Goal: Information Seeking & Learning: Learn about a topic

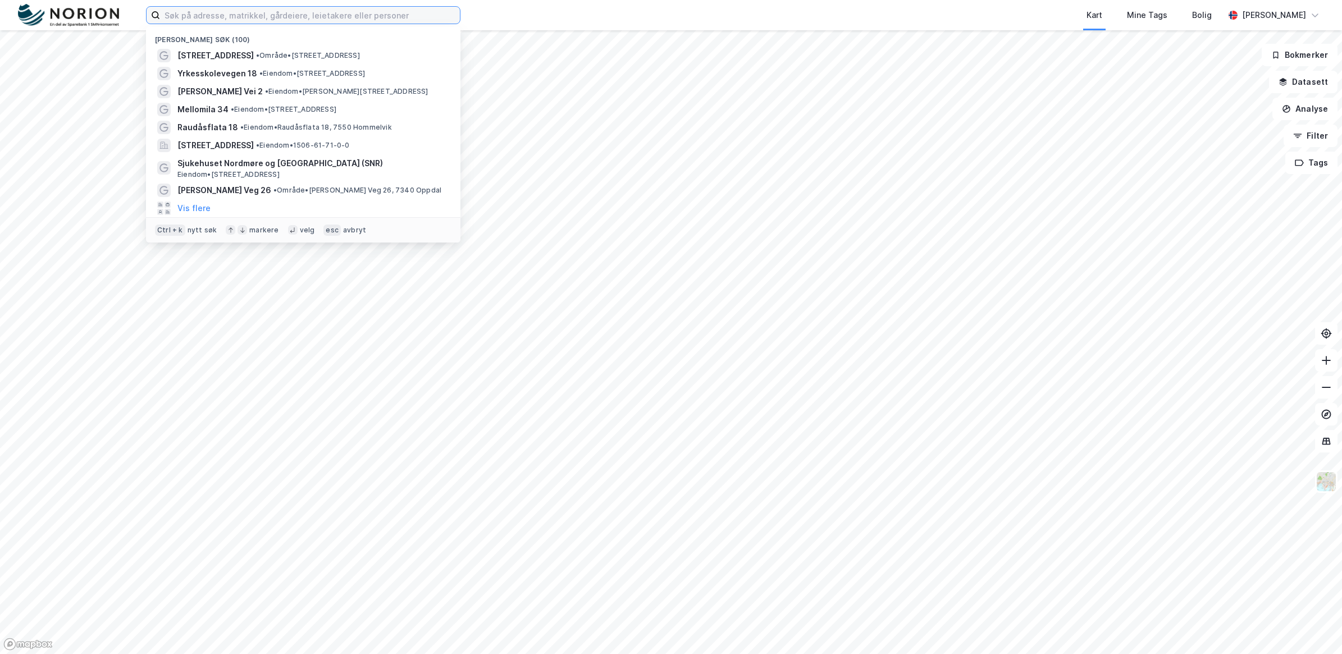
click at [243, 14] on input at bounding box center [310, 15] width 300 height 17
click at [243, 14] on input "LE" at bounding box center [310, 15] width 300 height 17
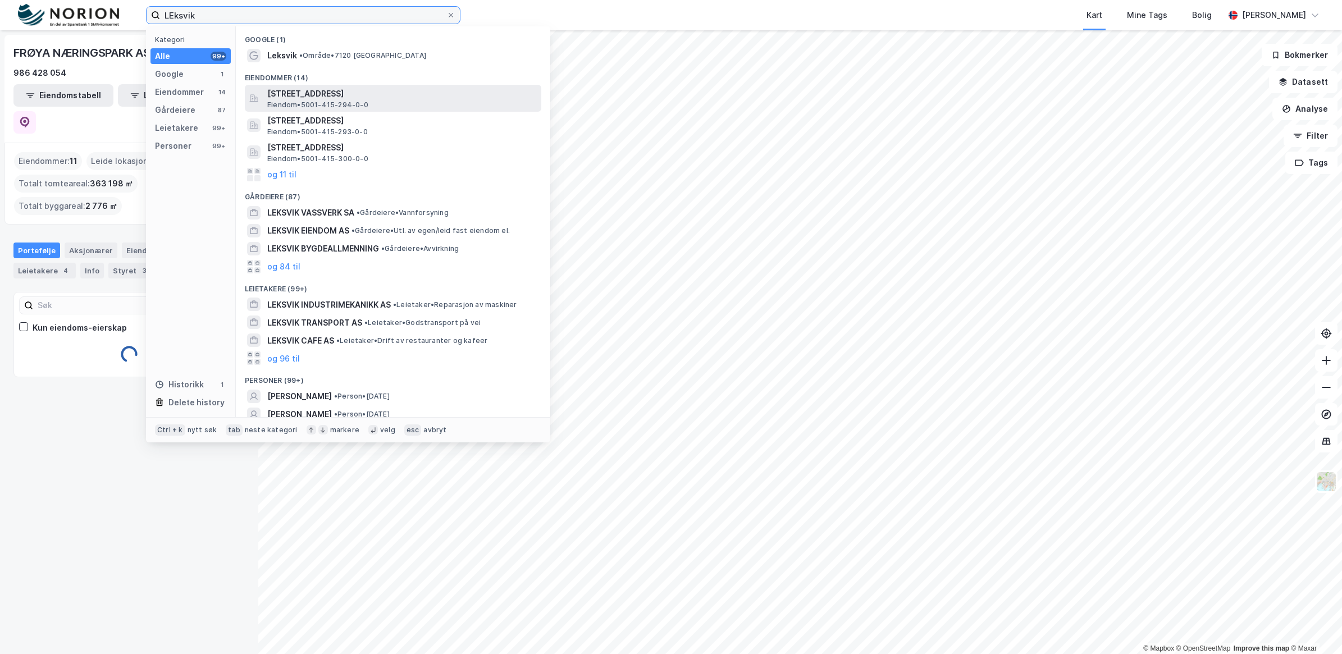
type input "LEksvik"
click at [372, 99] on span "Leksvikgata 1, 7066, TRONDHEIM, TRONDHEIM" at bounding box center [402, 93] width 270 height 13
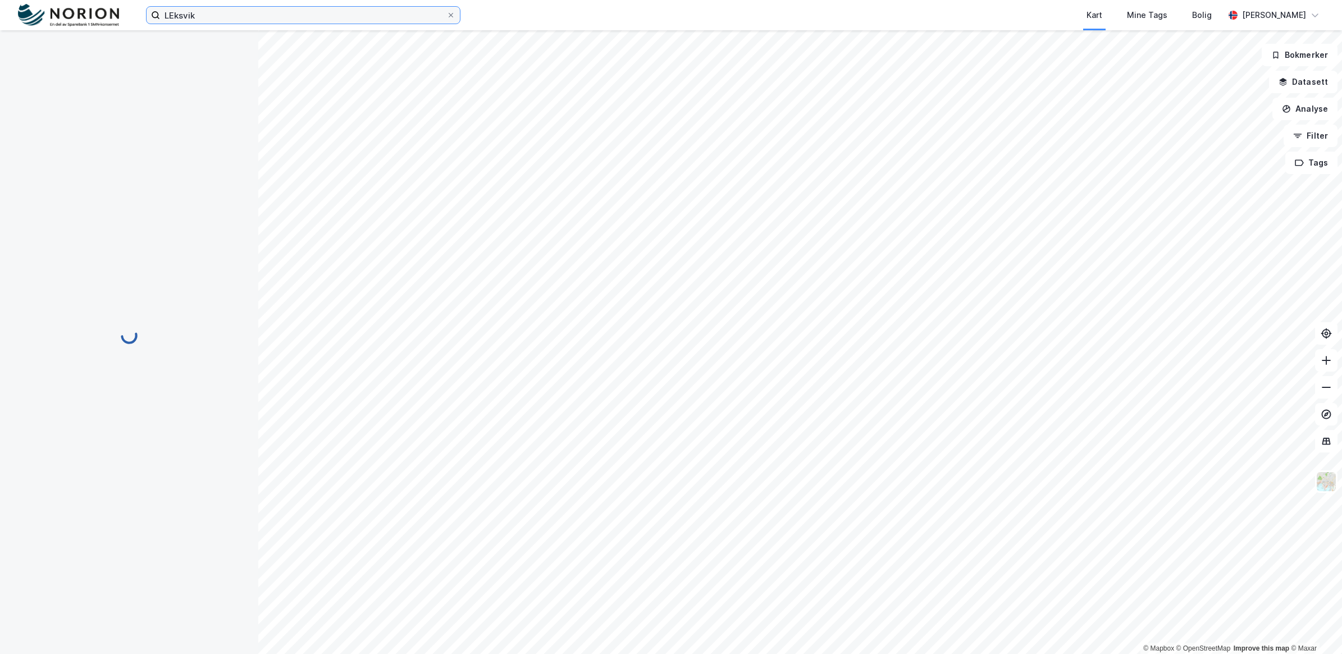
click at [243, 14] on input "LEksvik" at bounding box center [303, 15] width 286 height 17
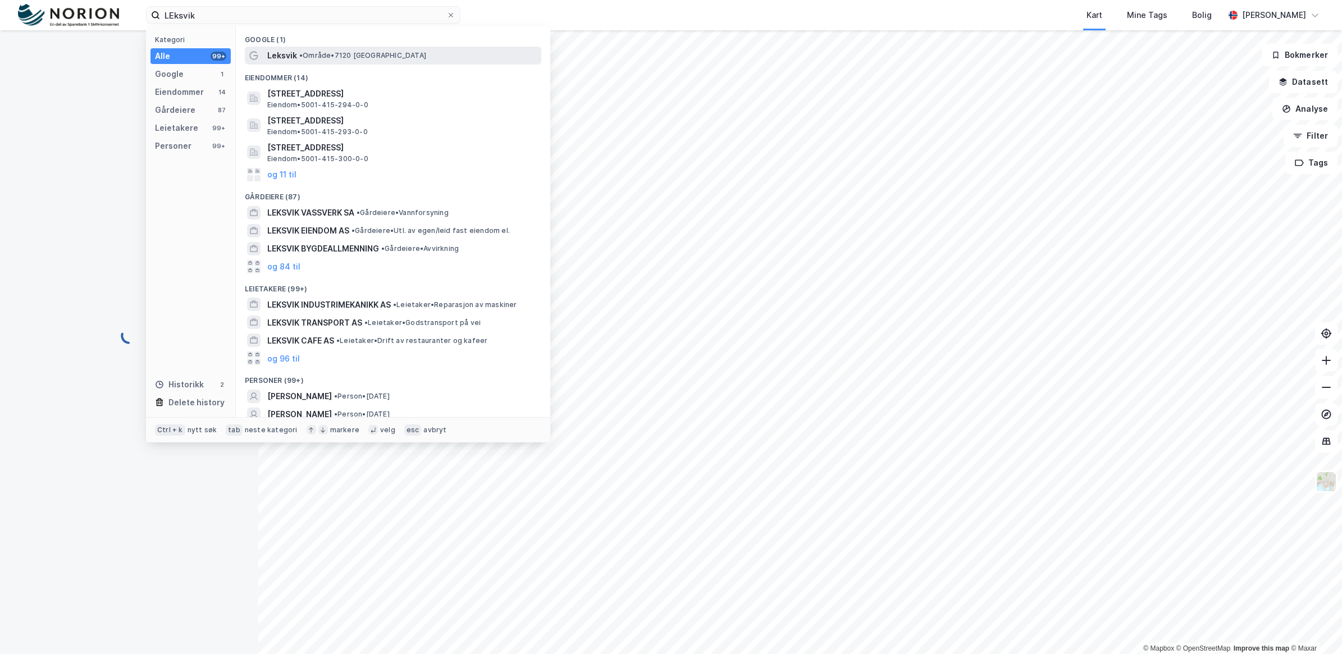
click at [321, 56] on span "• Område • 7120 Leksvik" at bounding box center [362, 55] width 127 height 9
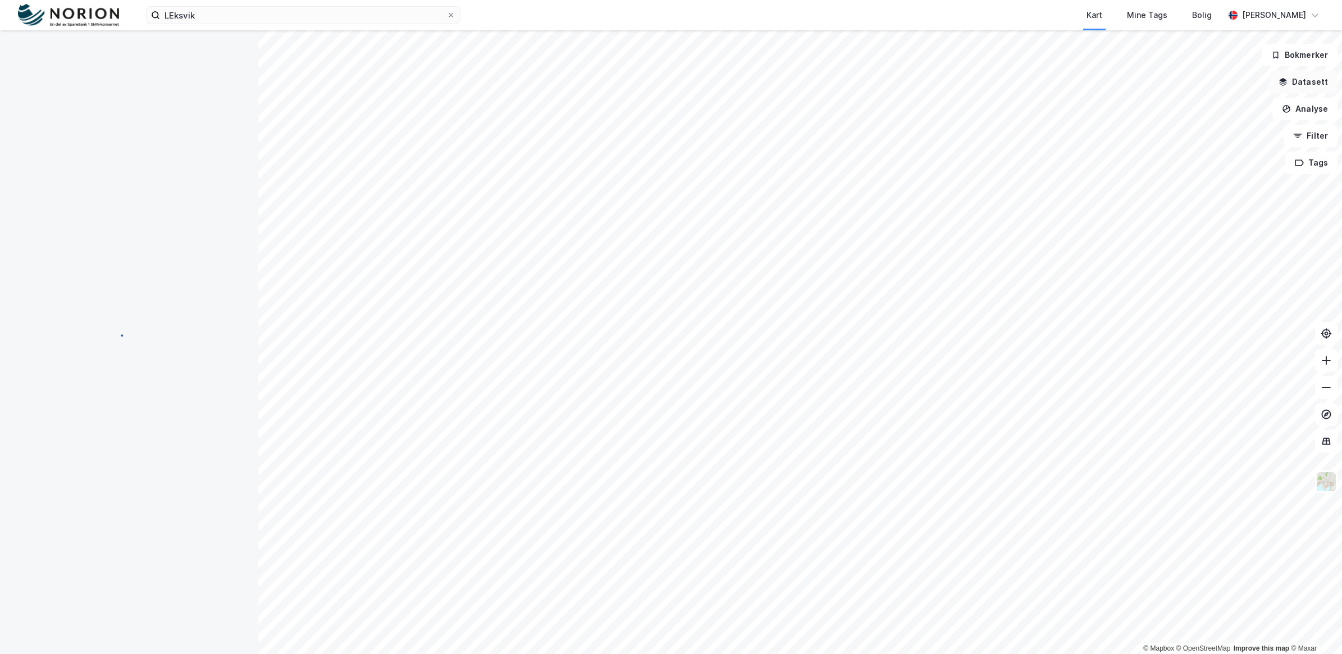
click at [1296, 84] on button "Datasett" at bounding box center [1303, 82] width 69 height 22
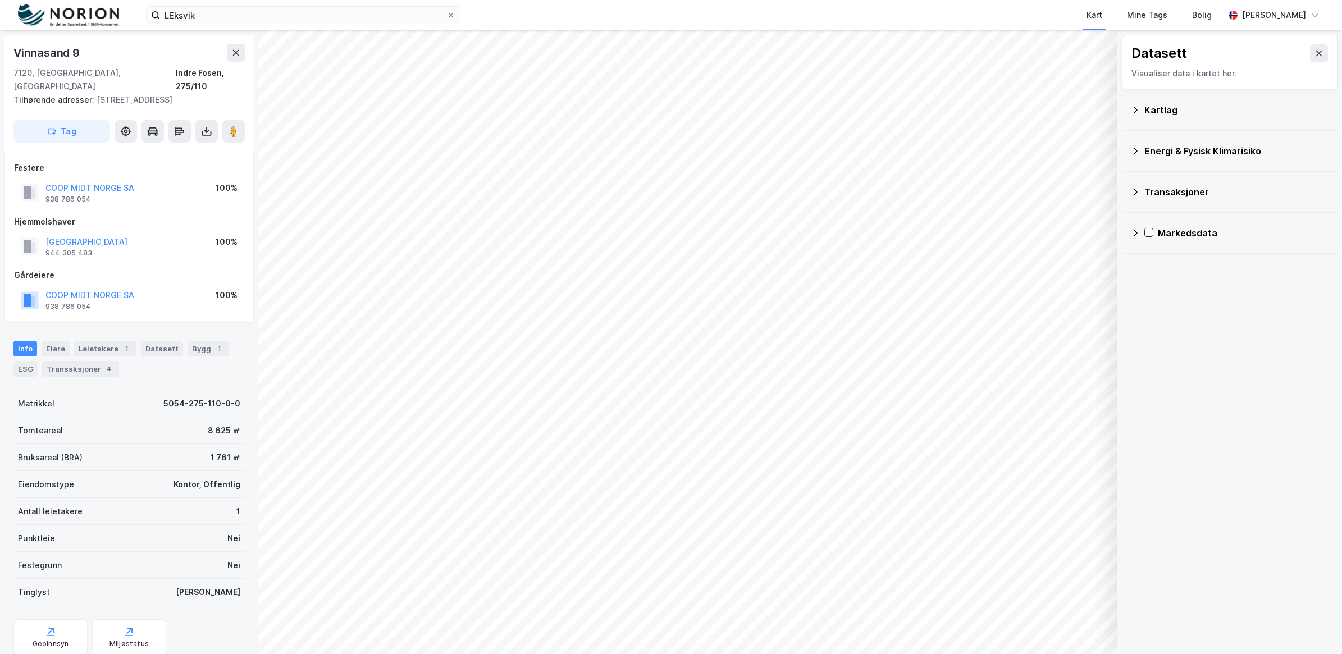
click at [1122, 105] on div "Kartlag" at bounding box center [1230, 110] width 216 height 41
click at [1132, 108] on icon at bounding box center [1135, 110] width 9 height 9
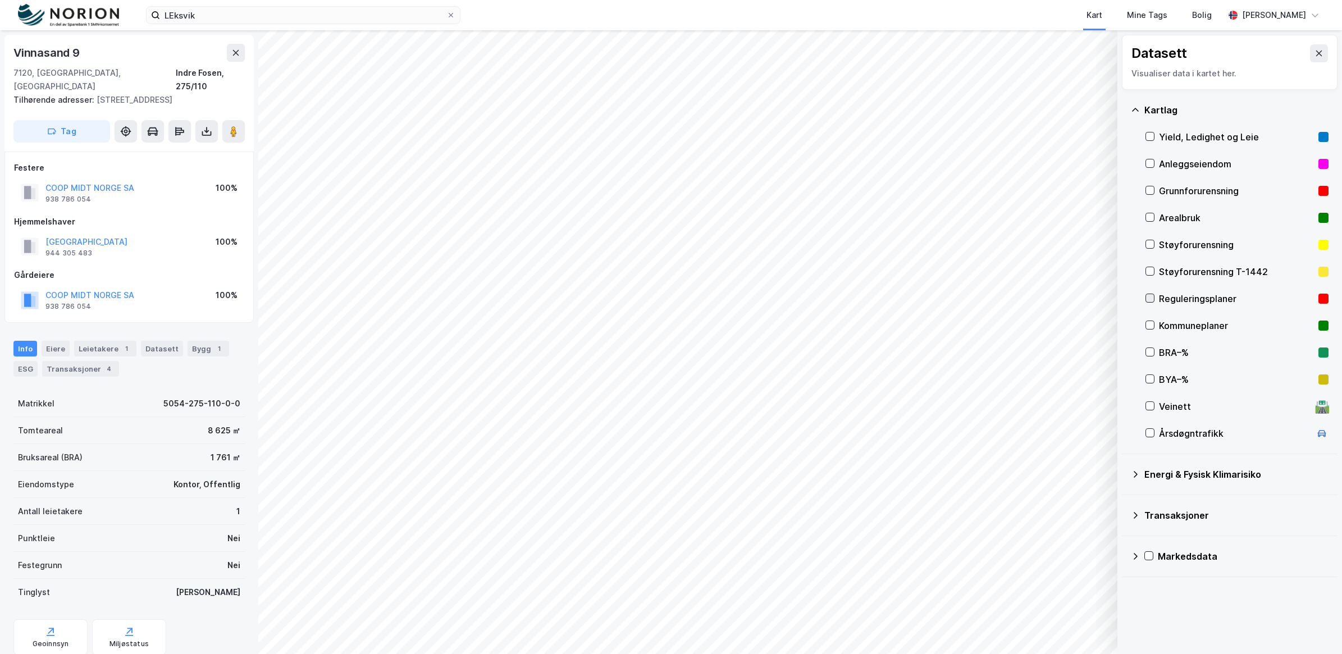
click at [1150, 298] on icon at bounding box center [1150, 298] width 8 height 8
click at [1310, 51] on button at bounding box center [1319, 53] width 18 height 18
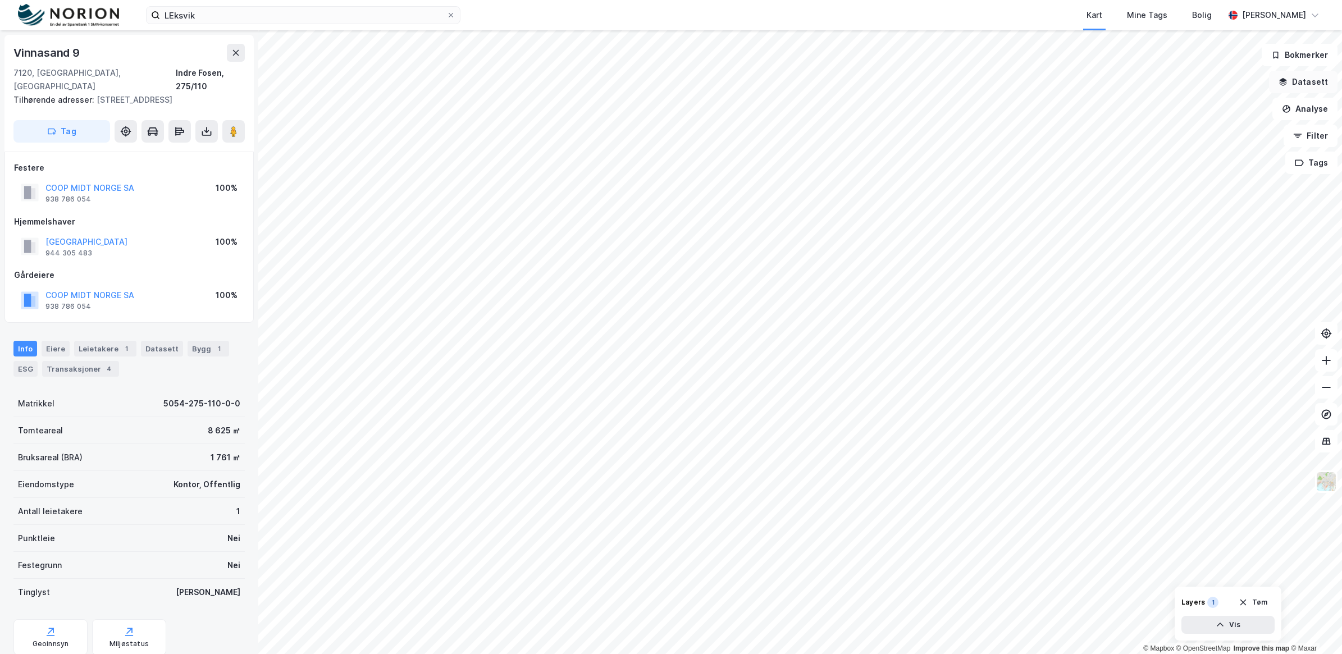
click at [1296, 83] on button "Datasett" at bounding box center [1303, 82] width 69 height 22
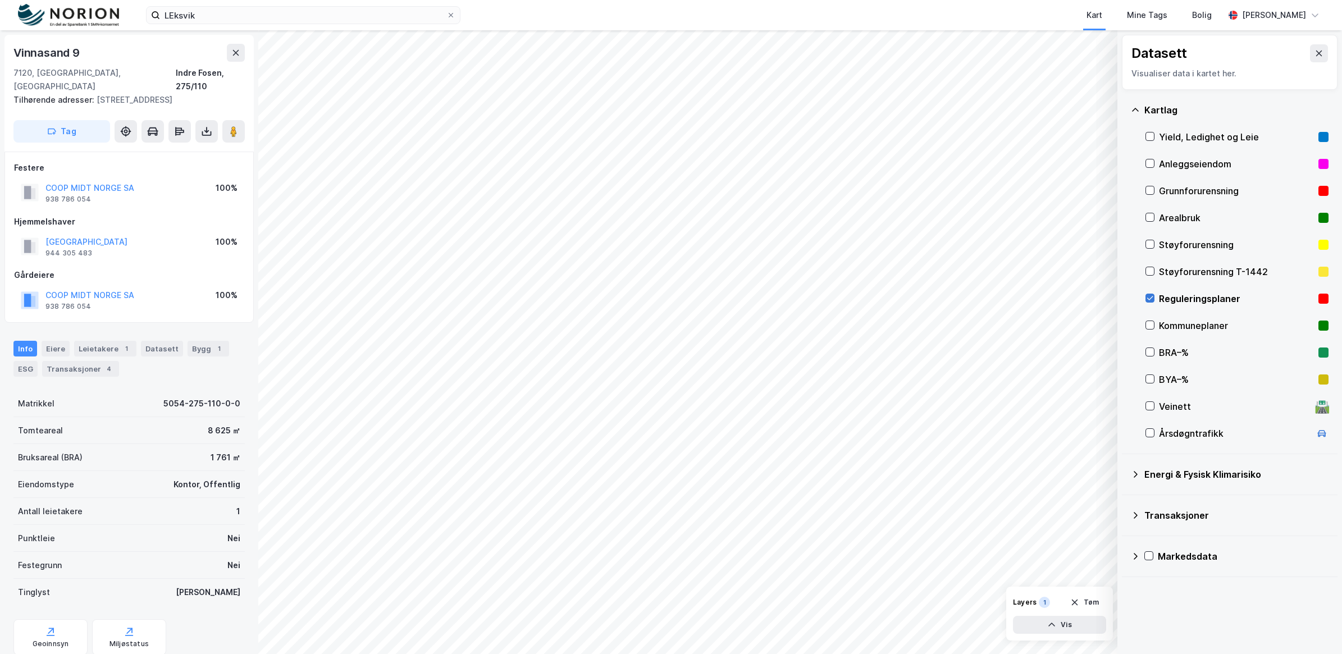
click at [1150, 300] on icon at bounding box center [1150, 298] width 8 height 8
